Goal: Task Accomplishment & Management: Manage account settings

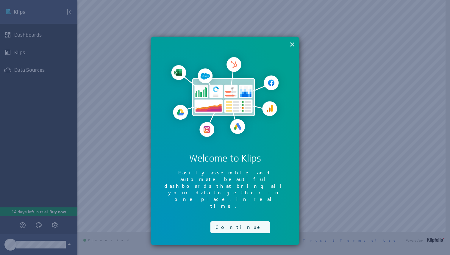
click at [226, 222] on button "Continue" at bounding box center [241, 228] width 60 height 12
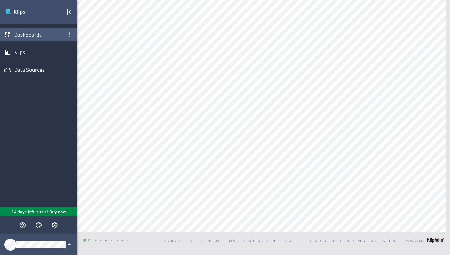
click at [10, 36] on icon "Dashboards" at bounding box center [7, 34] width 5 height 5
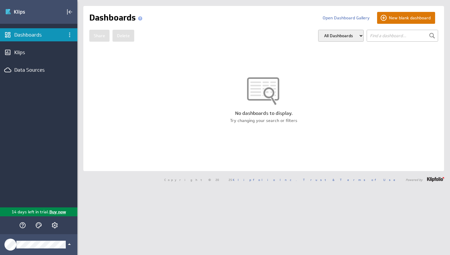
click at [392, 16] on button "New blank dashboard" at bounding box center [406, 18] width 58 height 12
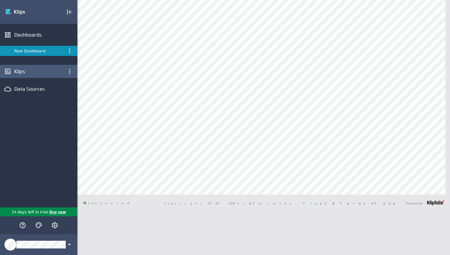
click at [19, 73] on div "Klips" at bounding box center [38, 71] width 49 height 7
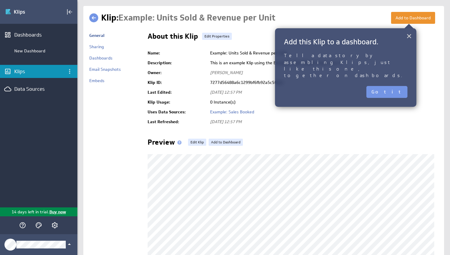
click at [409, 37] on button "×" at bounding box center [409, 36] width 6 height 12
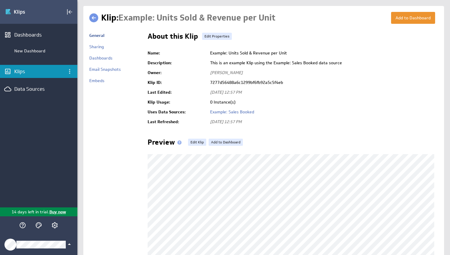
click at [72, 252] on div "Klipfolio Account" at bounding box center [38, 244] width 77 height 21
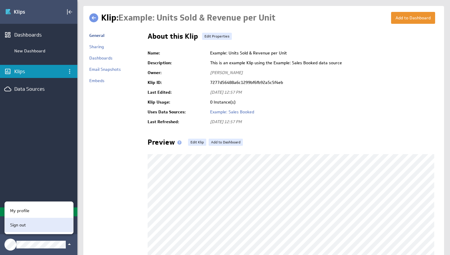
click at [49, 229] on div "Sign out" at bounding box center [39, 225] width 68 height 14
